Goal: Information Seeking & Learning: Learn about a topic

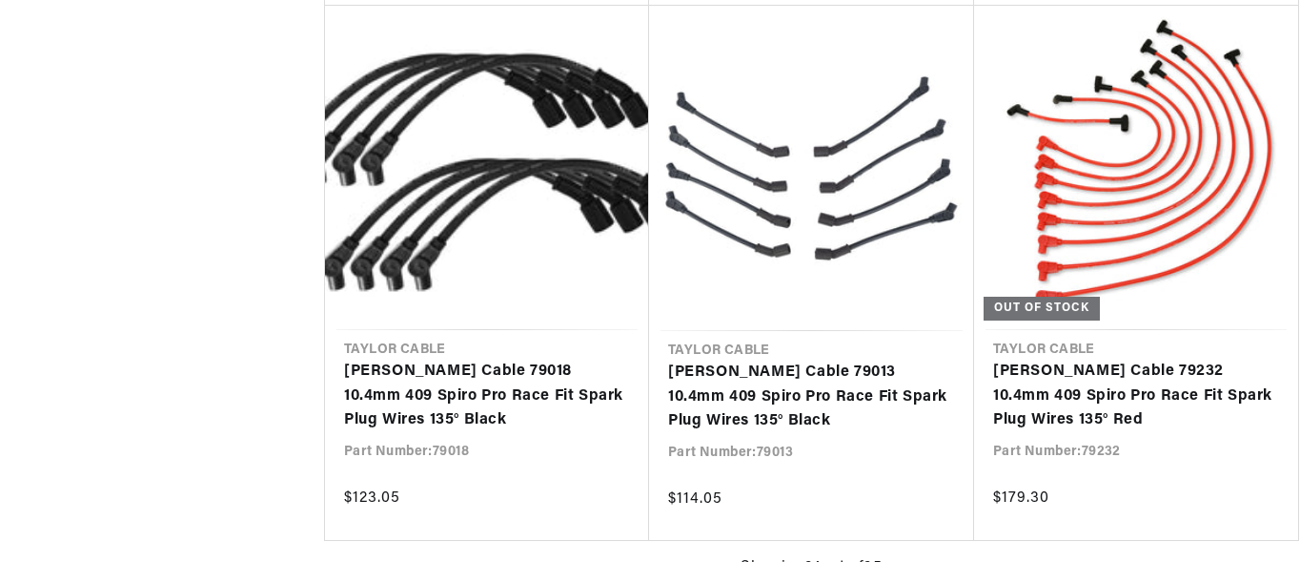
scroll to position [2250, 0]
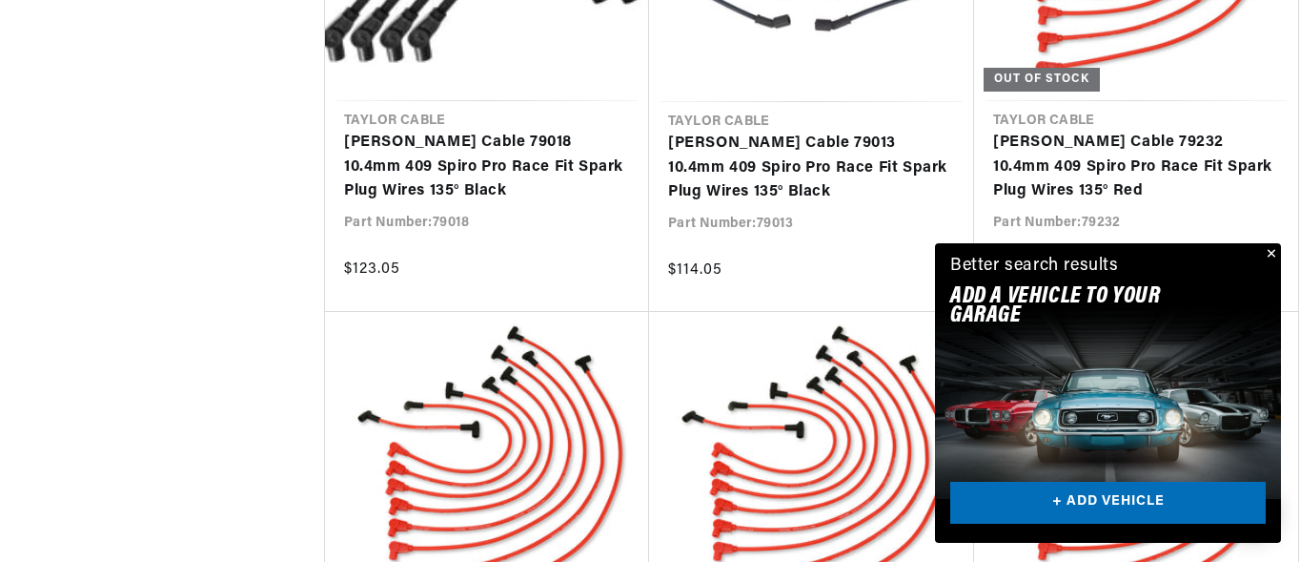
scroll to position [0, 578]
click at [1276, 258] on button "Close" at bounding box center [1269, 254] width 23 height 23
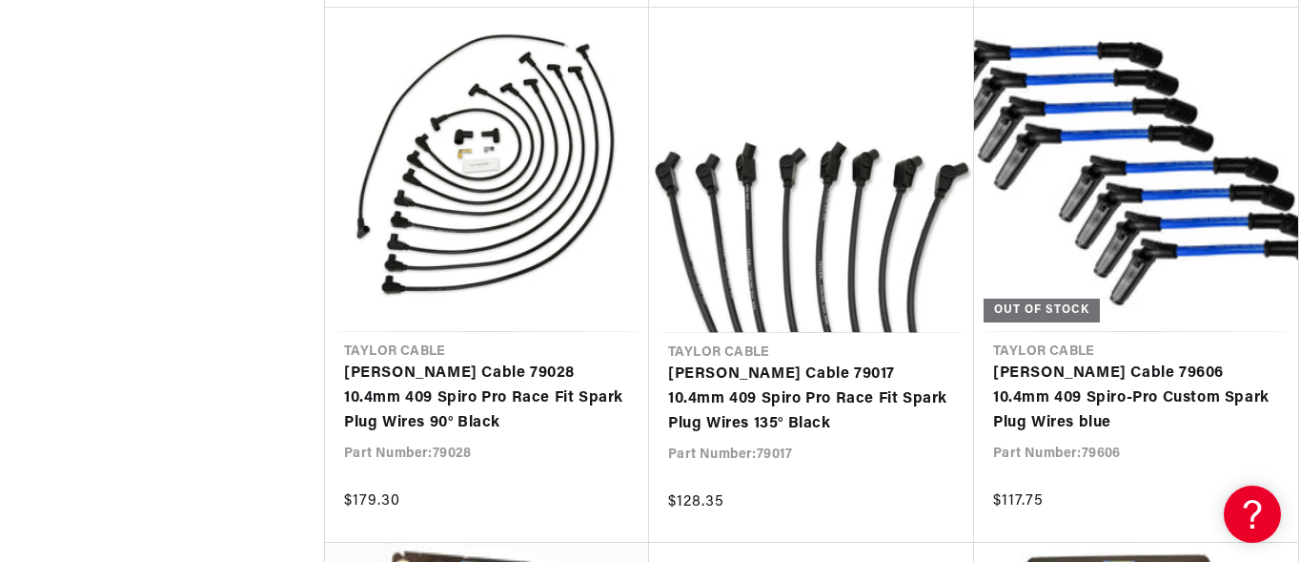
scroll to position [0, 0]
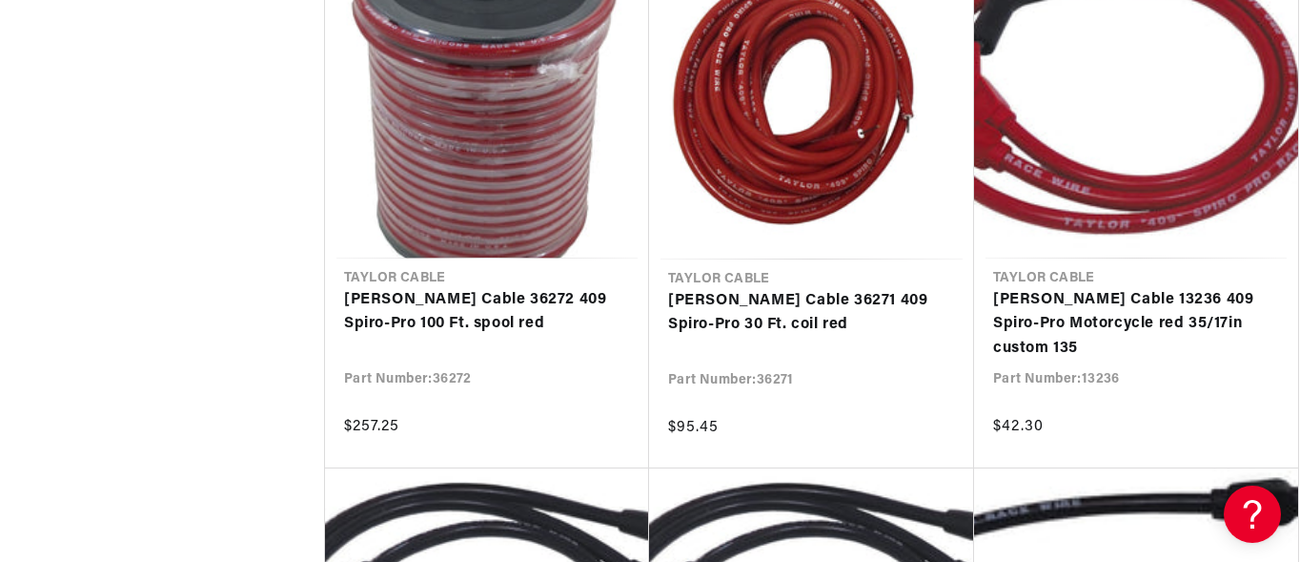
scroll to position [0, 578]
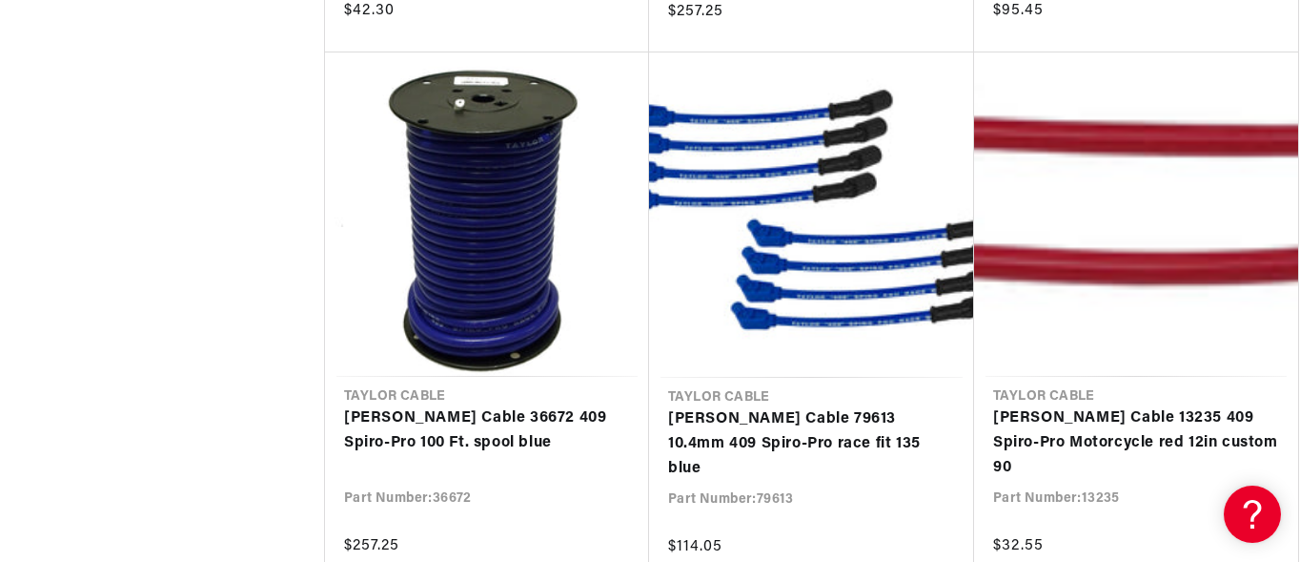
scroll to position [0, 578]
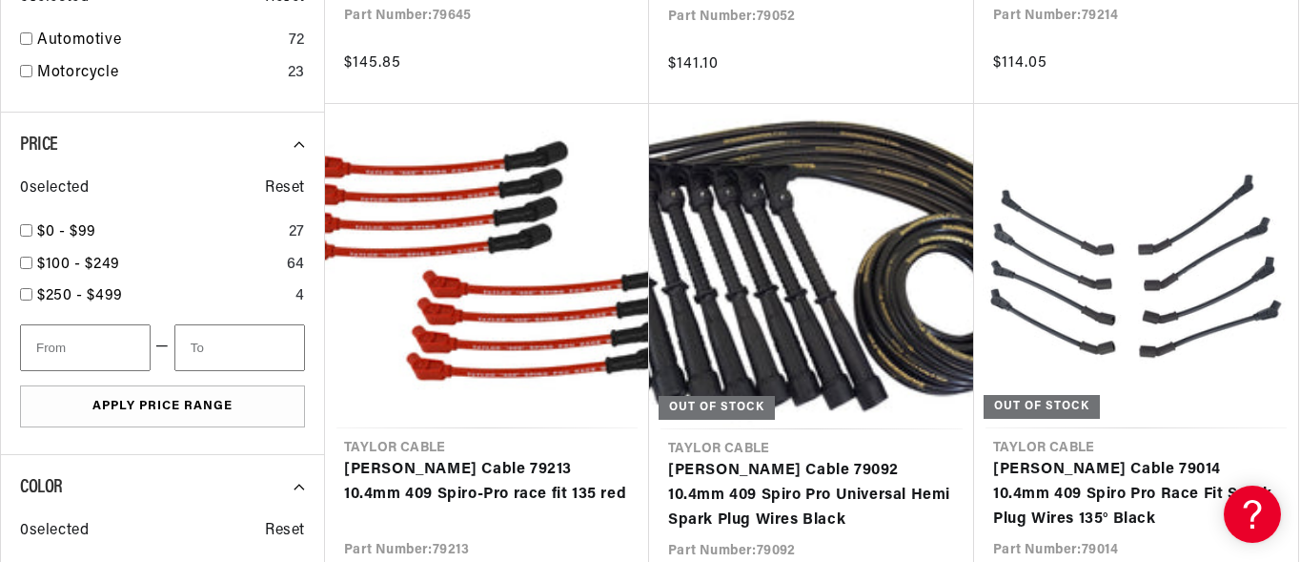
scroll to position [1169, 0]
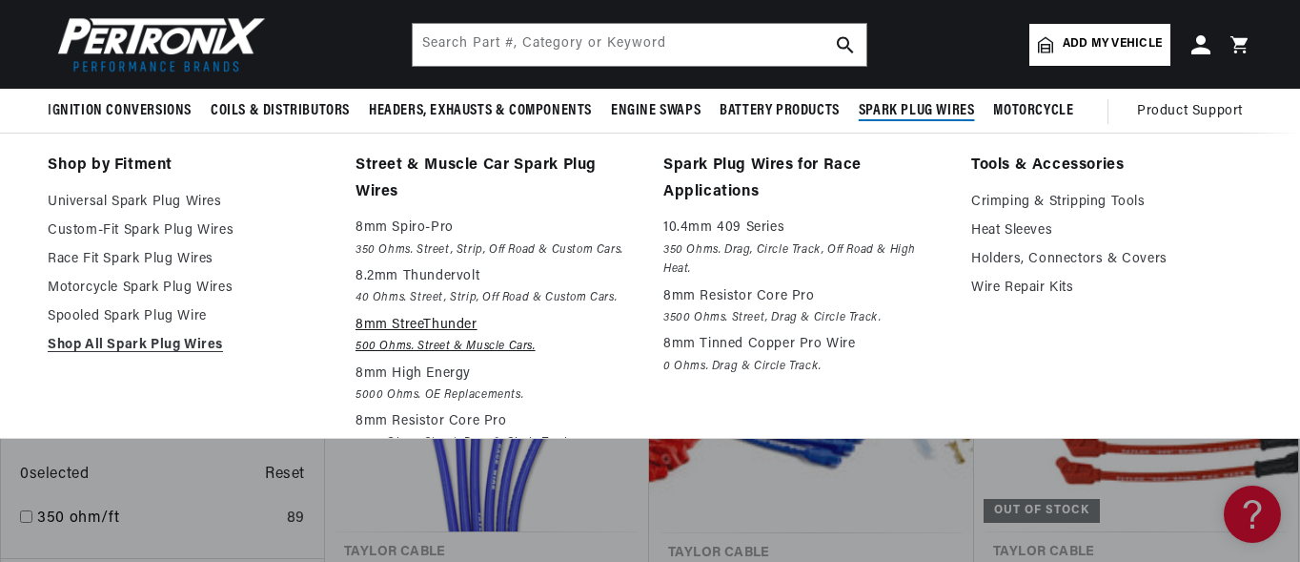
click at [458, 324] on p "8mm StreeThunder" at bounding box center [496, 325] width 281 height 23
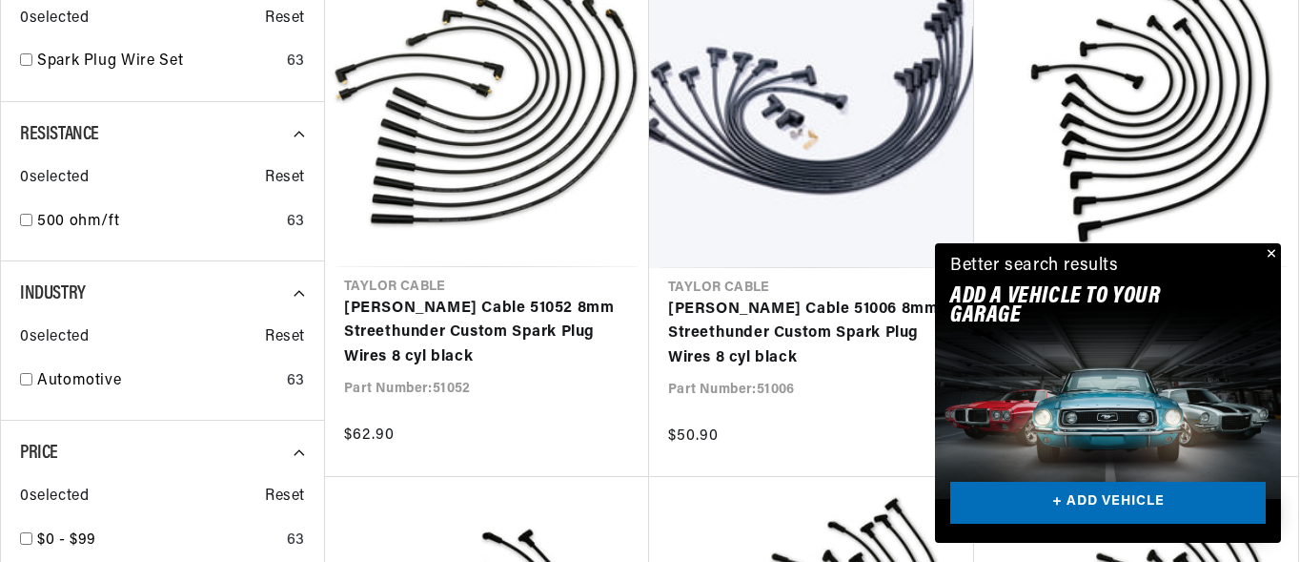
click at [1269, 249] on button "Close" at bounding box center [1269, 254] width 23 height 23
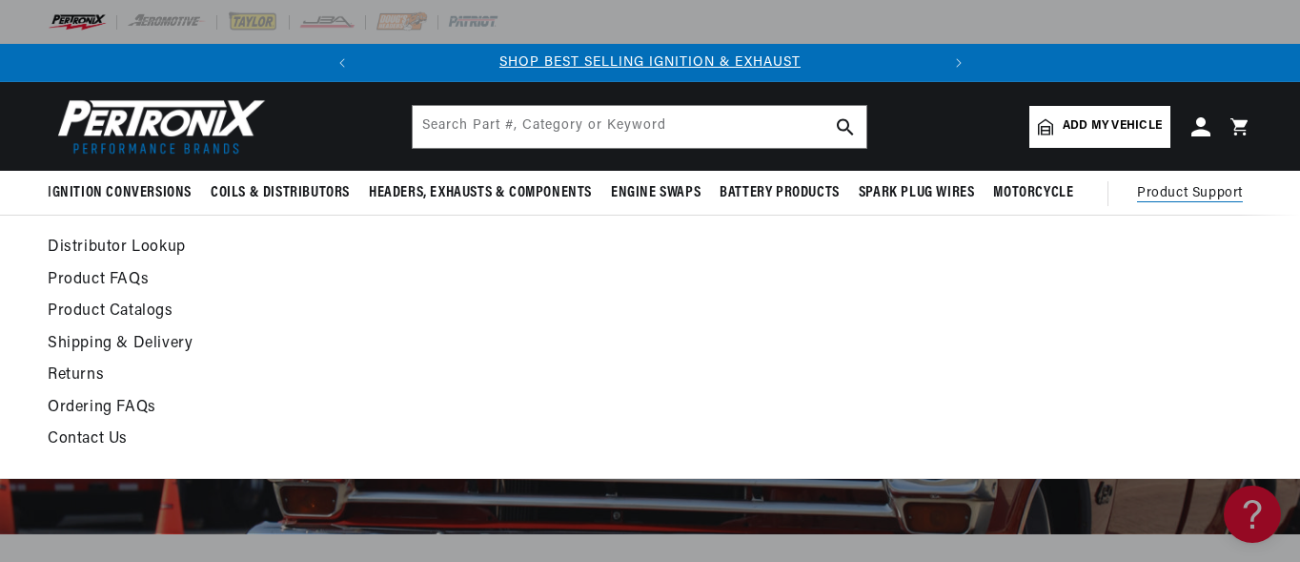
scroll to position [0, 578]
click at [113, 434] on link "Contact Us" at bounding box center [486, 439] width 877 height 27
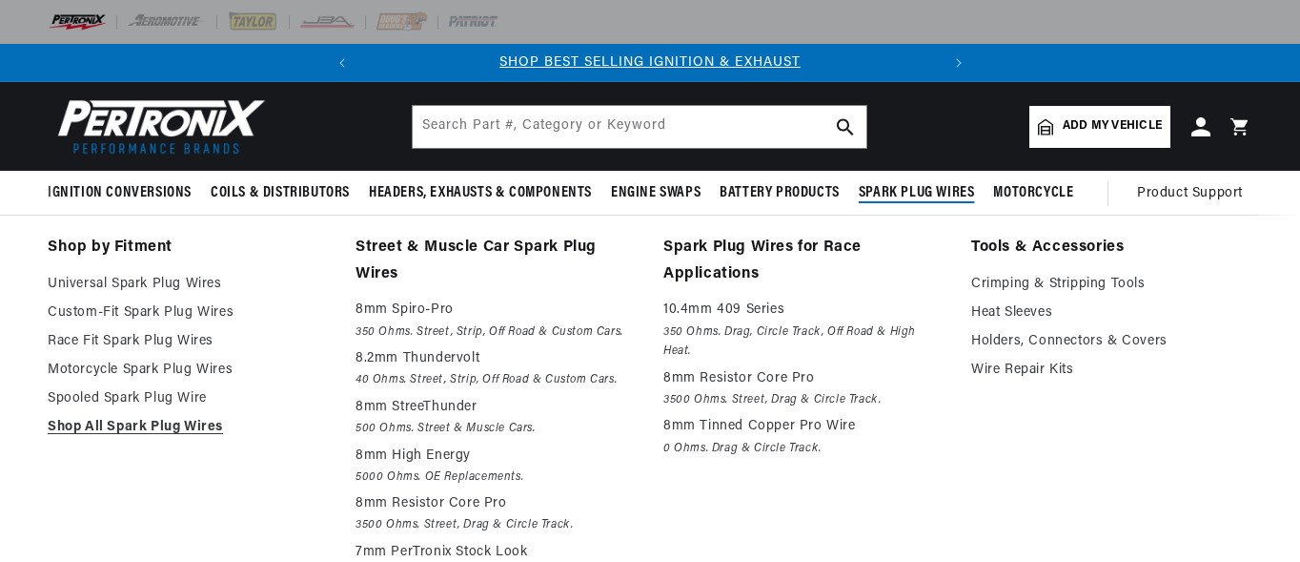
scroll to position [0, 578]
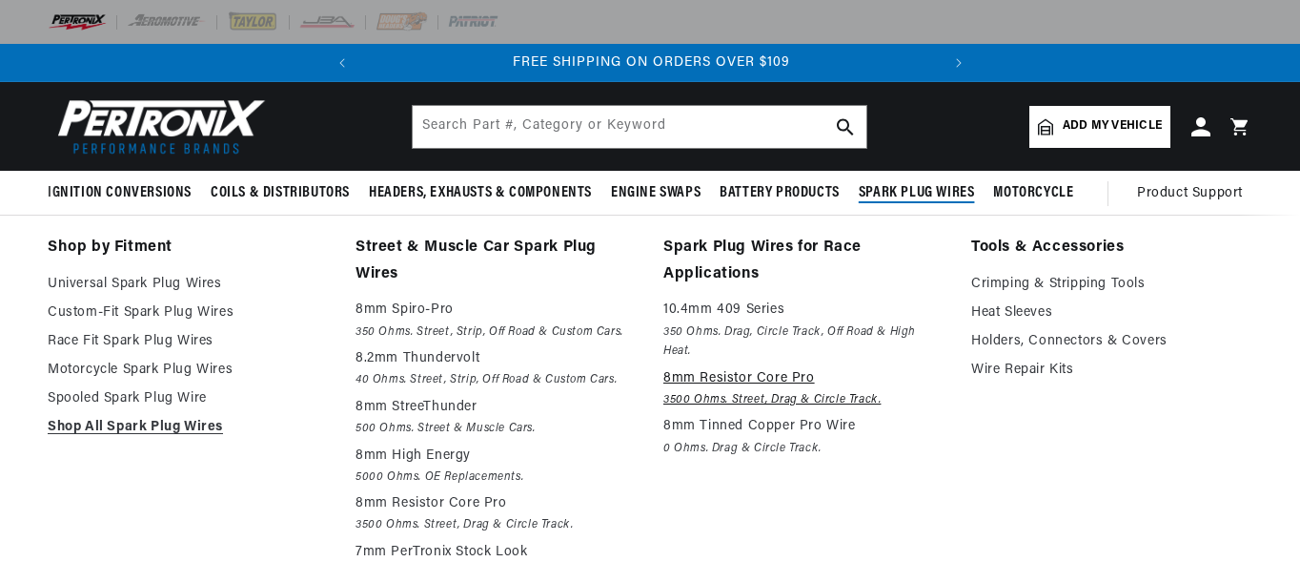
click at [770, 379] on p "8mm Resistor Core Pro" at bounding box center [804, 378] width 281 height 23
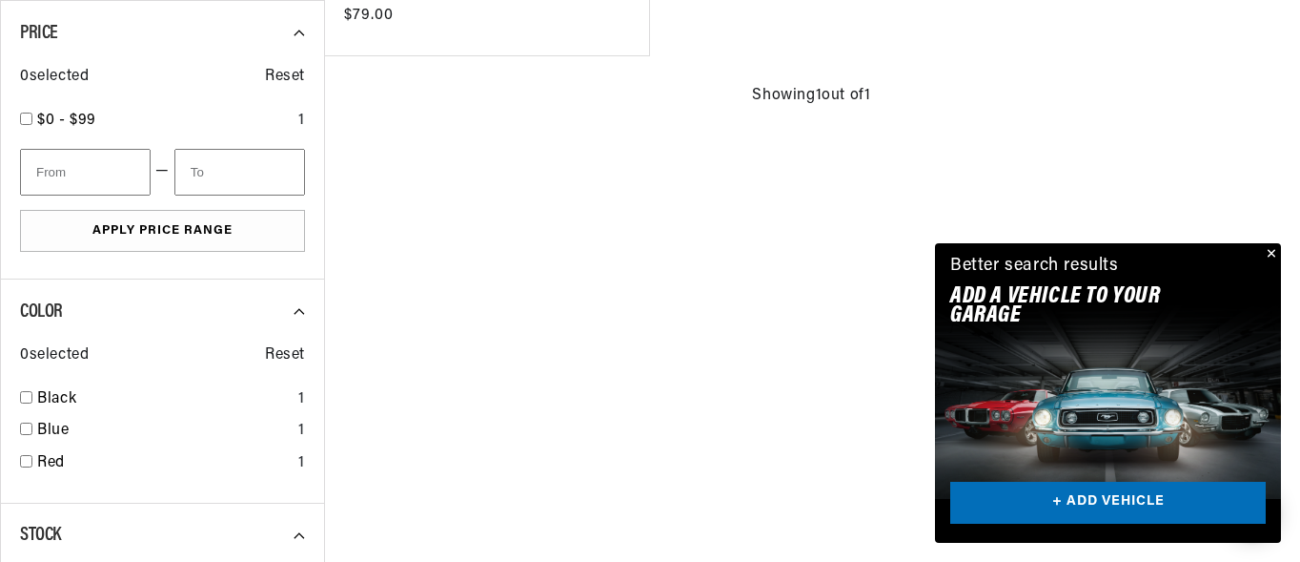
scroll to position [0, 578]
click at [1276, 250] on button "Close" at bounding box center [1269, 254] width 23 height 23
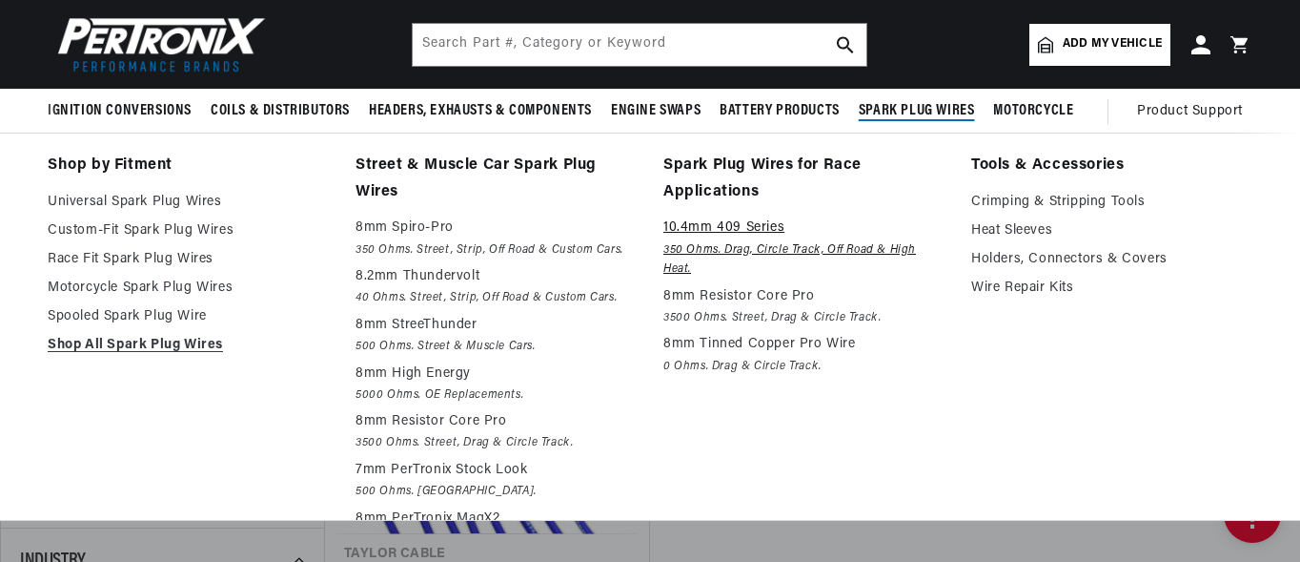
click at [717, 224] on p "10.4mm 409 Series" at bounding box center [804, 227] width 281 height 23
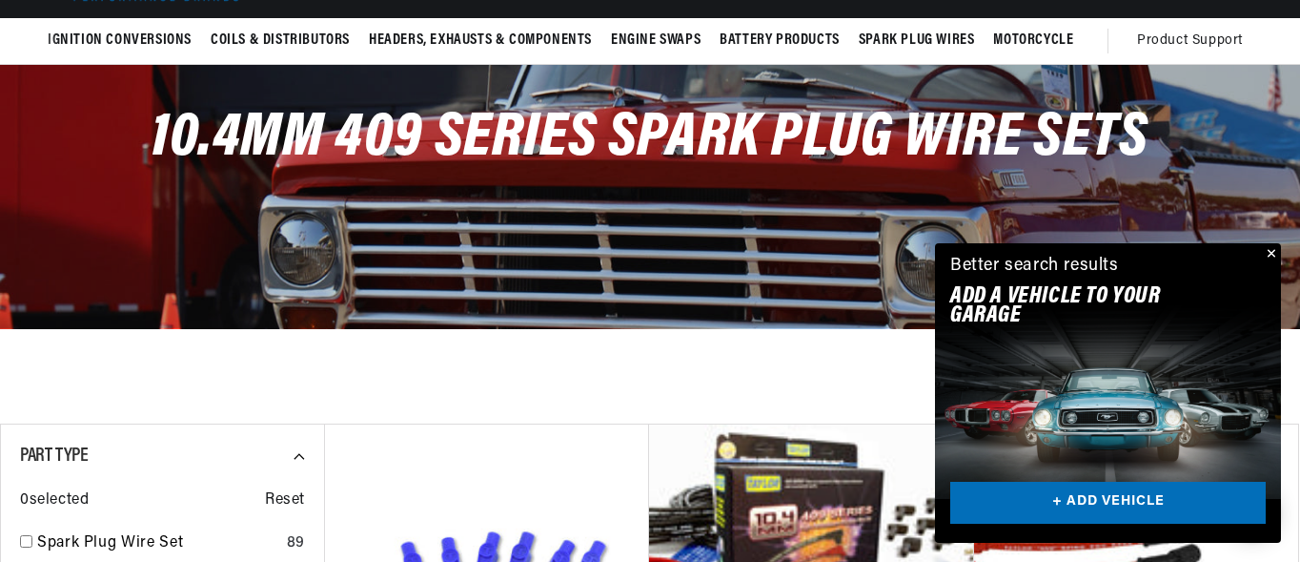
click at [1276, 253] on button "Close" at bounding box center [1269, 254] width 23 height 23
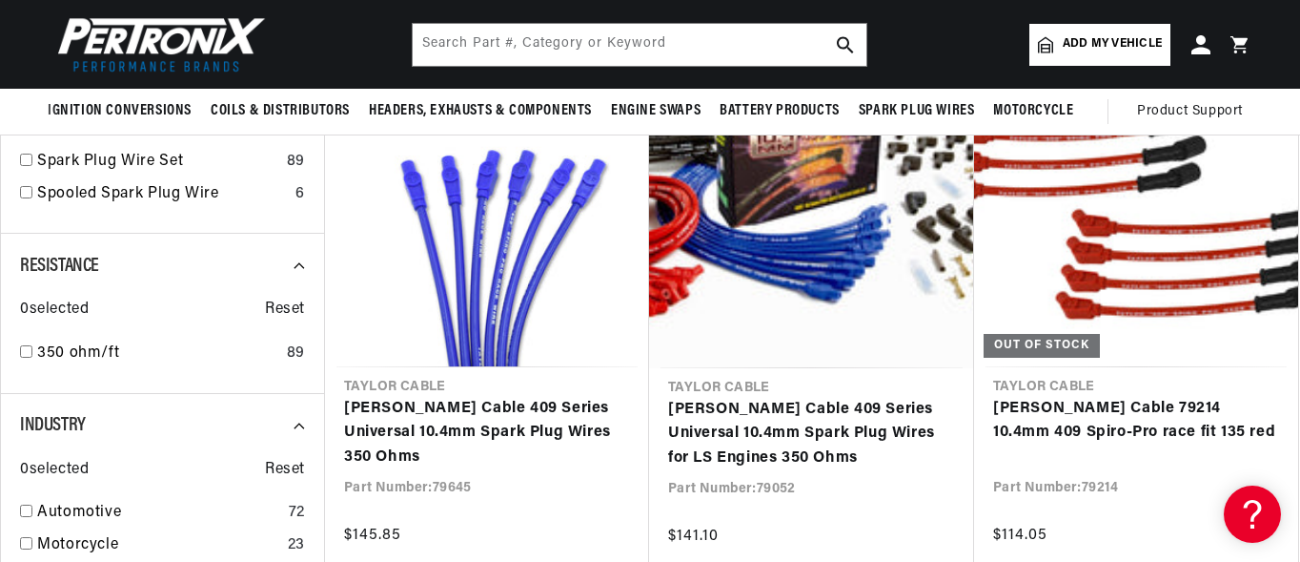
scroll to position [0, 578]
click at [27, 346] on input "checkbox" at bounding box center [26, 351] width 12 height 12
checkbox input "true"
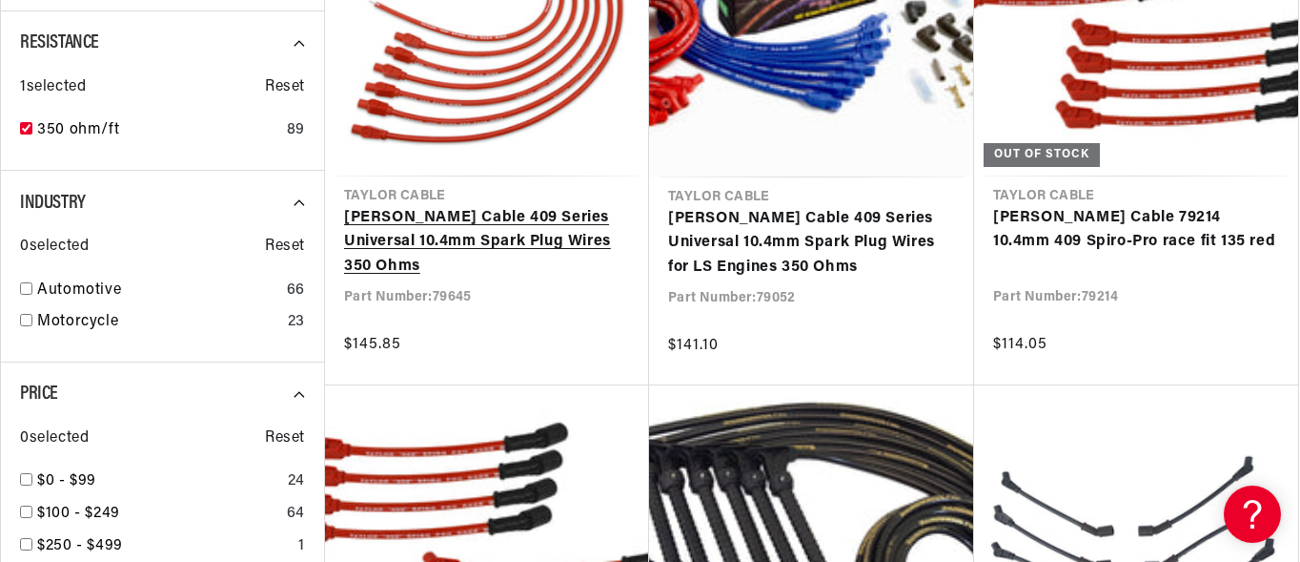
scroll to position [801, 0]
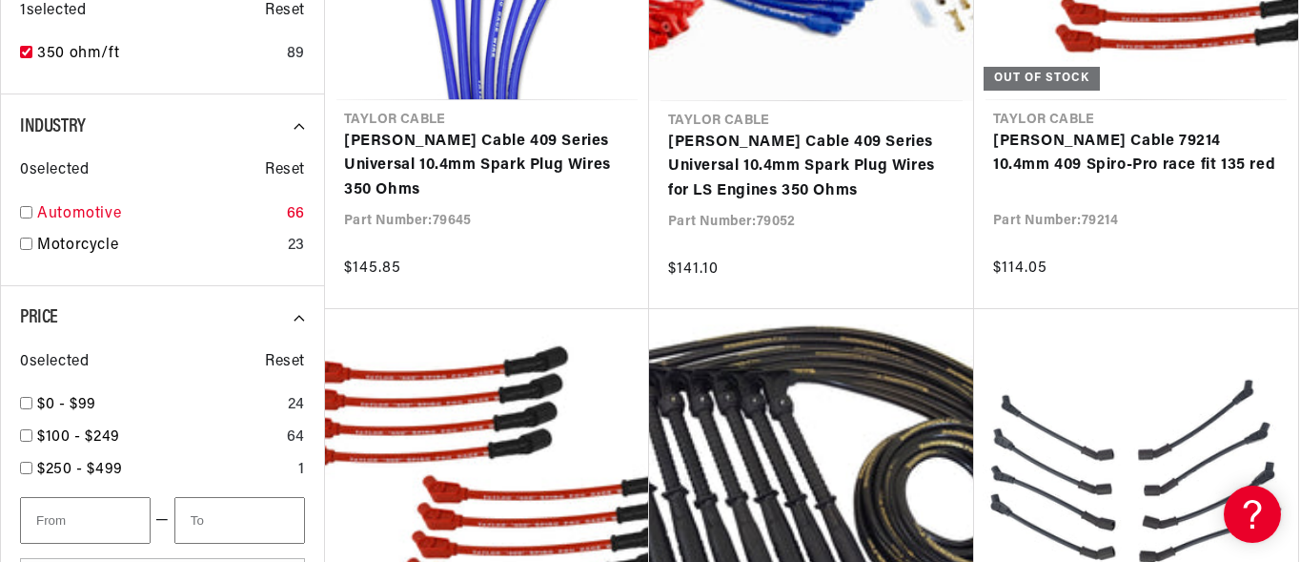
click at [28, 213] on input "checkbox" at bounding box center [26, 212] width 12 height 12
checkbox input "true"
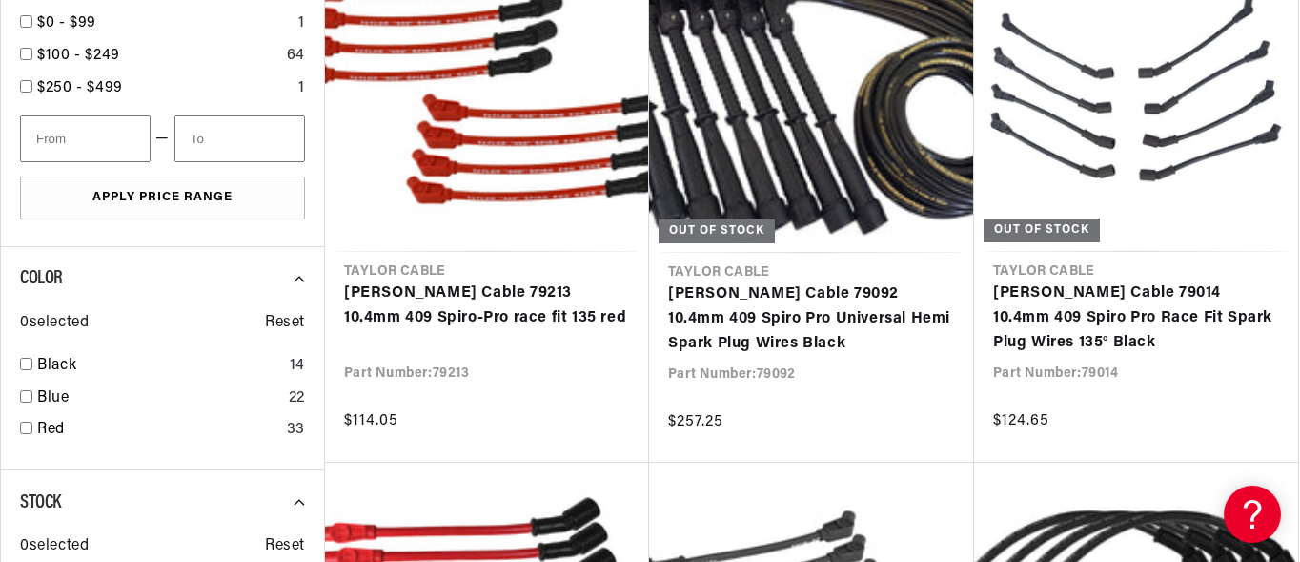
scroll to position [1258, 0]
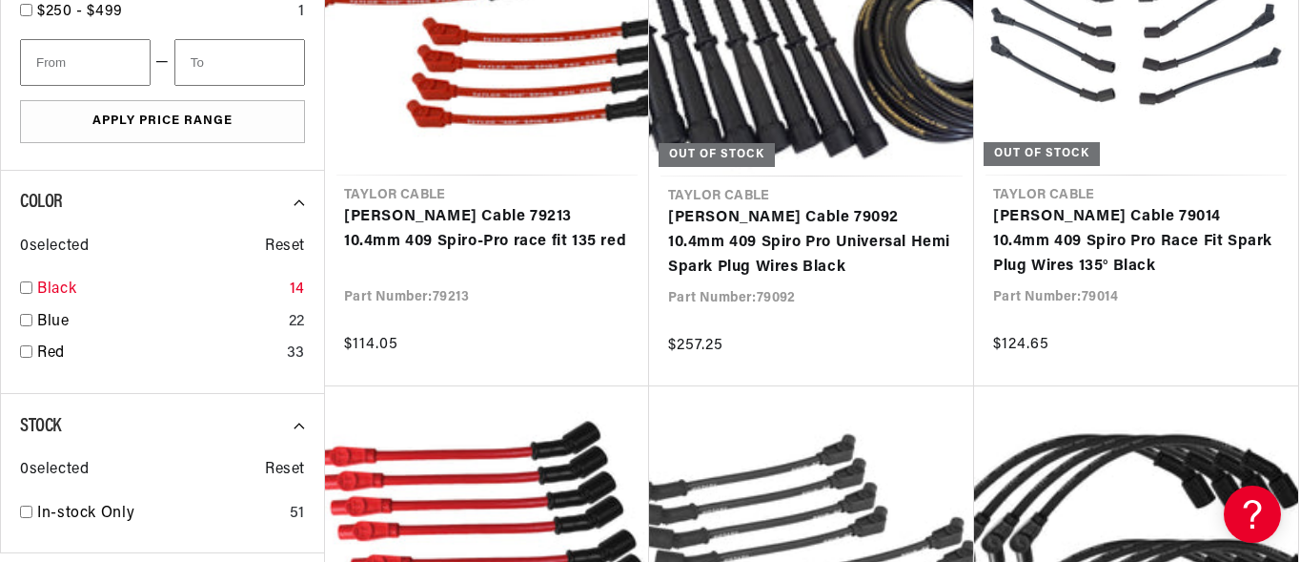
click at [21, 285] on input "checkbox" at bounding box center [26, 287] width 12 height 12
checkbox input "true"
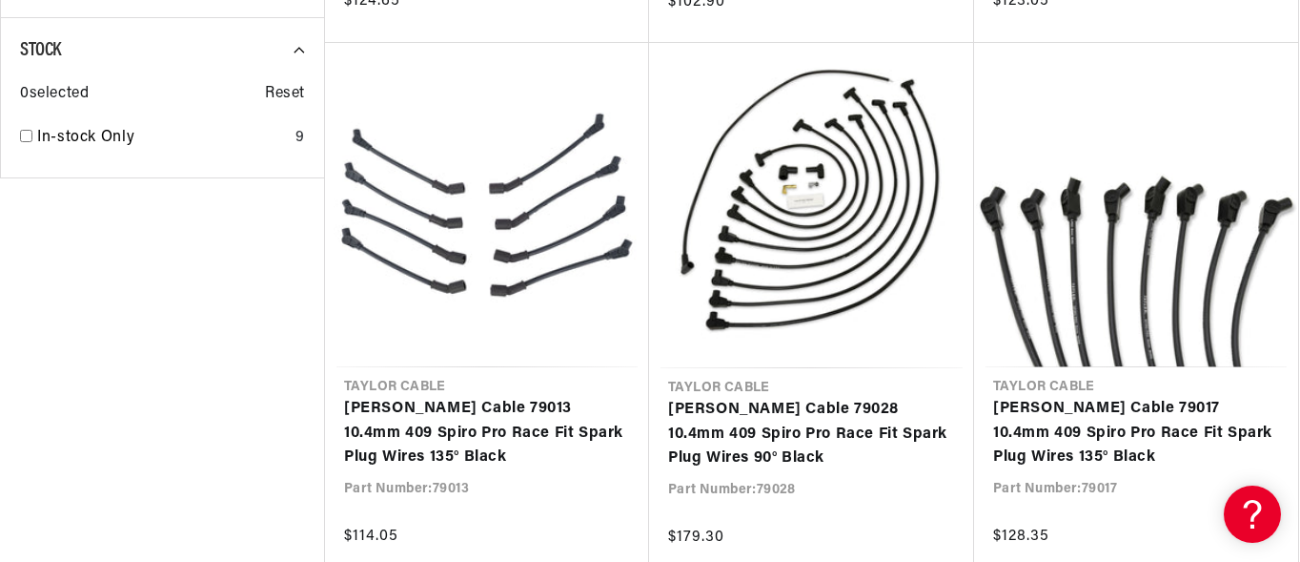
scroll to position [1640, 0]
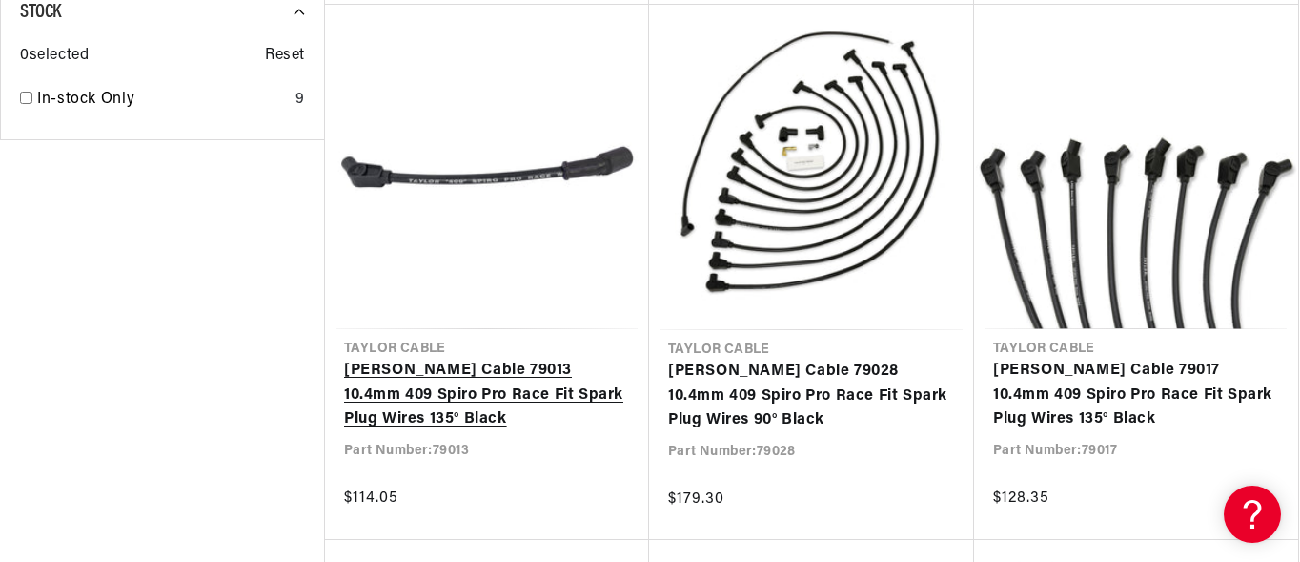
click at [475, 358] on link "[PERSON_NAME] Cable 79013 10.4mm 409 Spiro Pro Race Fit Spark Plug Wires 135° B…" at bounding box center [487, 394] width 286 height 73
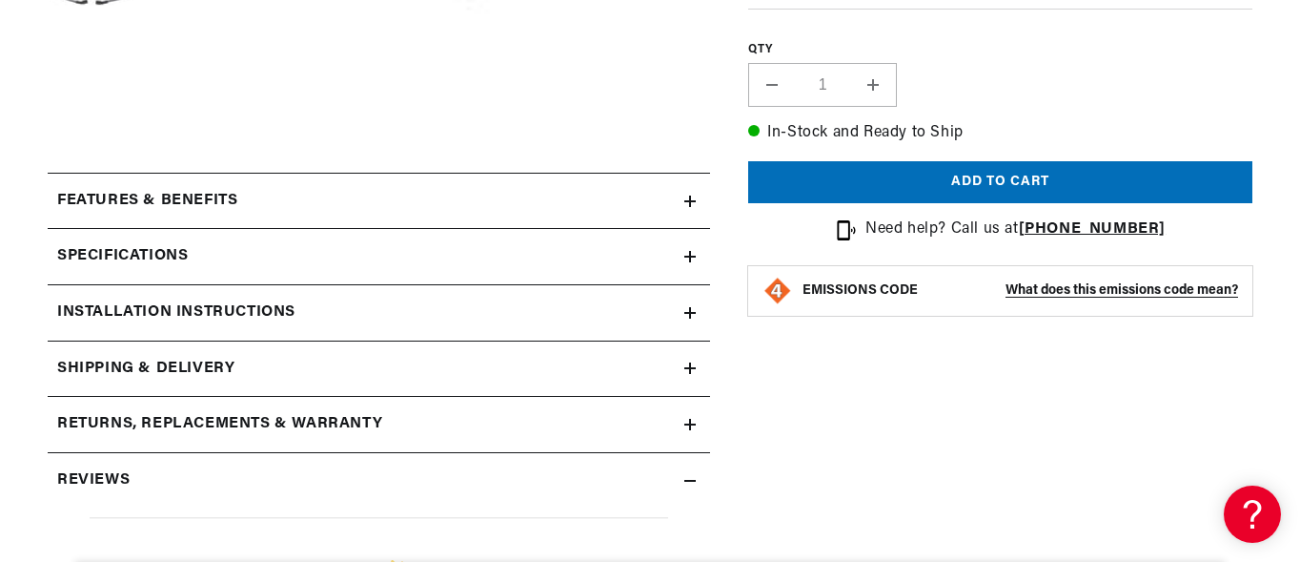
scroll to position [801, 0]
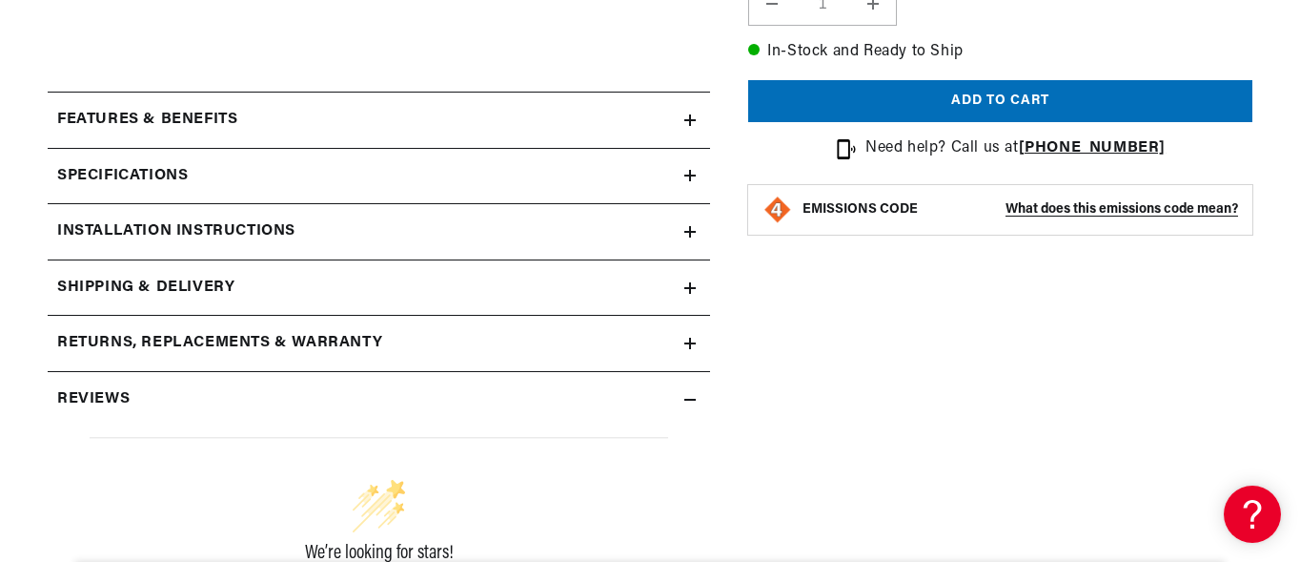
click at [692, 172] on icon at bounding box center [690, 175] width 11 height 11
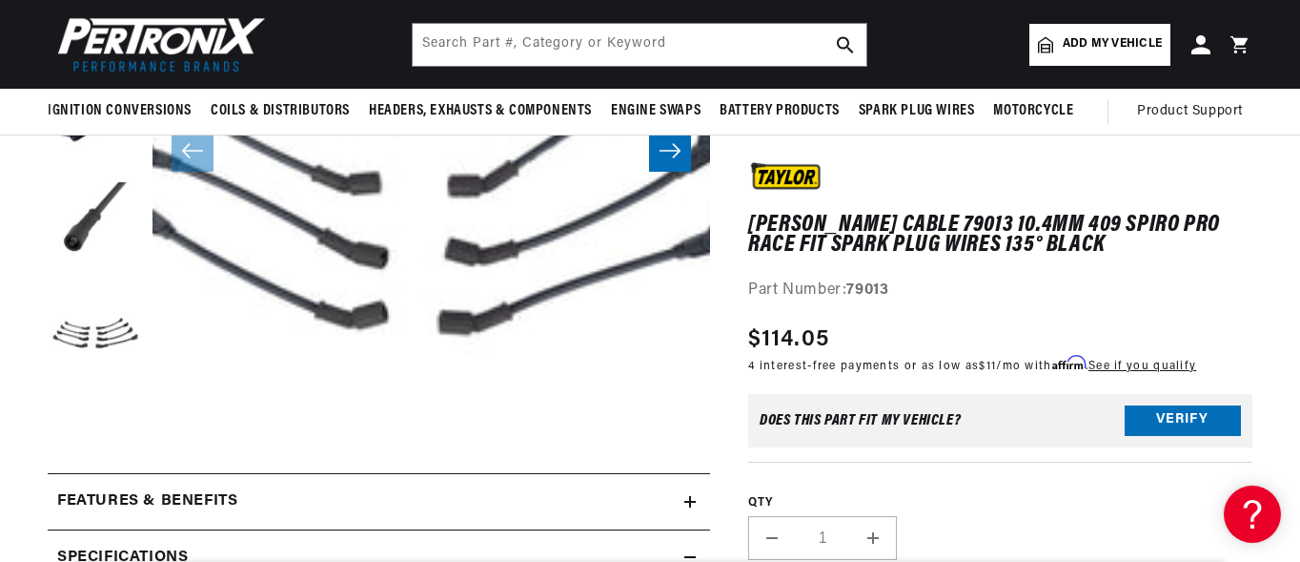
scroll to position [0, 578]
